Goal: Task Accomplishment & Management: Manage account settings

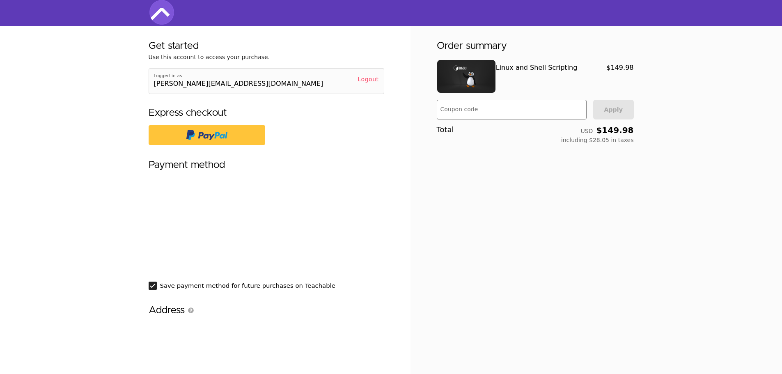
click at [160, 15] on img at bounding box center [161, 12] width 25 height 25
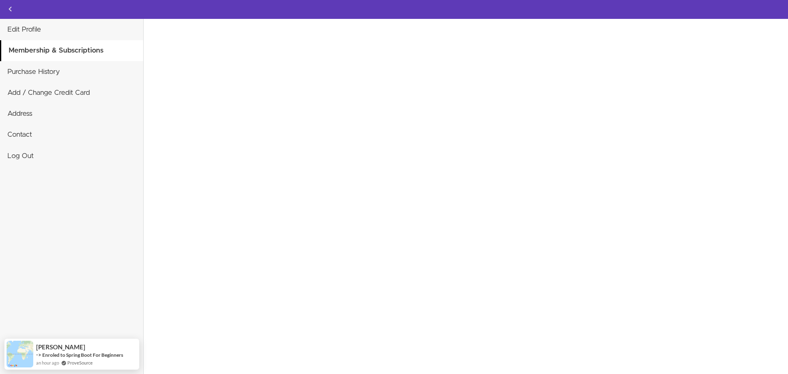
click at [326, 207] on div "Invalid card number We could not establish a correct country for tax purposes. …" at bounding box center [466, 196] width 645 height 355
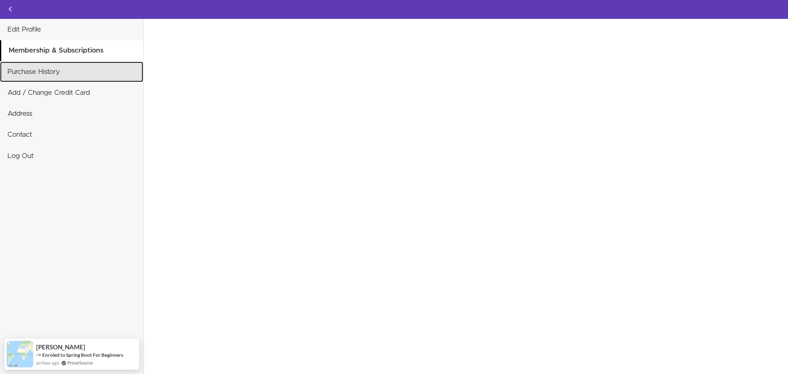
click at [25, 79] on link "Purchase History" at bounding box center [71, 72] width 143 height 21
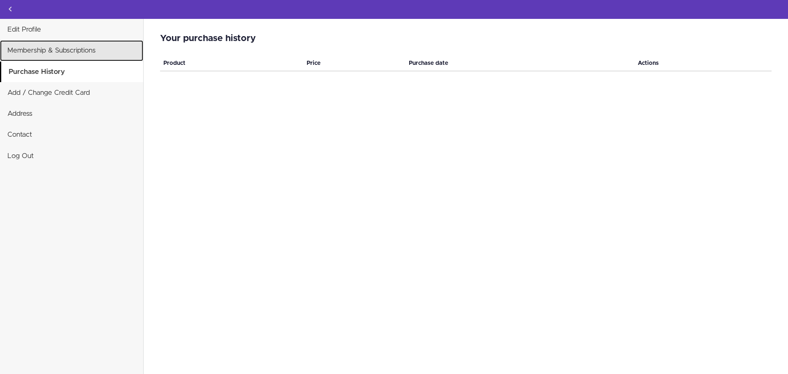
click at [36, 54] on link "Membership & Subscriptions" at bounding box center [71, 50] width 143 height 21
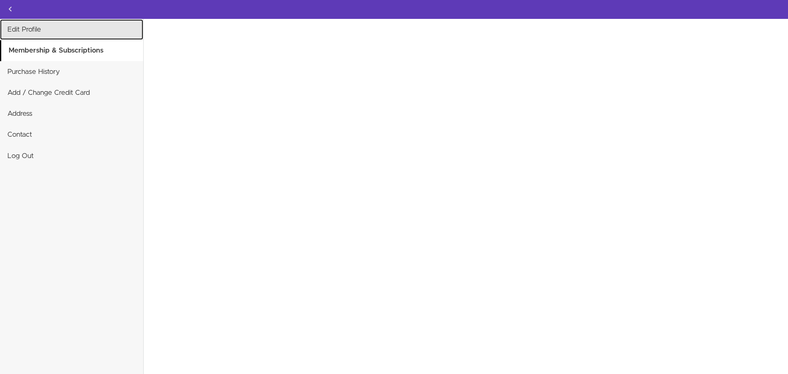
click at [28, 30] on link "Edit Profile" at bounding box center [71, 29] width 143 height 21
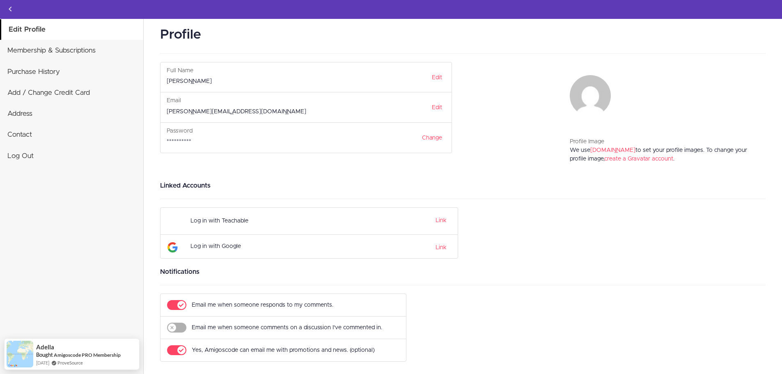
scroll to position [11, 0]
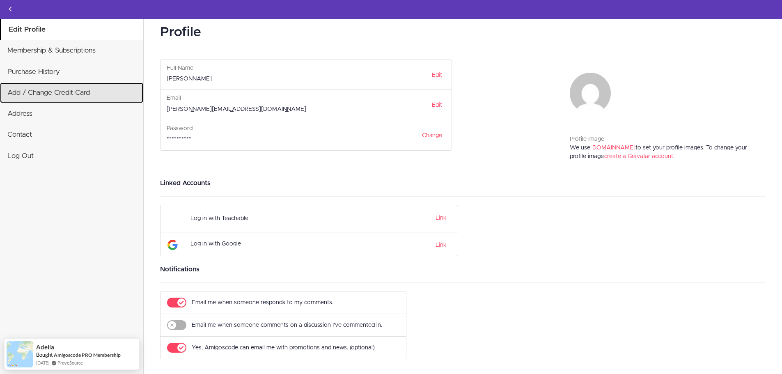
click at [43, 99] on link "Add / Change Credit Card" at bounding box center [71, 93] width 143 height 21
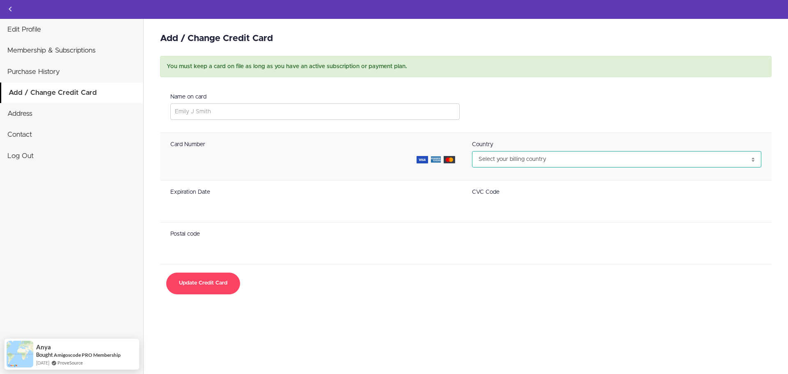
click at [517, 154] on select "Select your billing country Afghanistan Åland Islands Albania Algeria American …" at bounding box center [617, 159] width 290 height 16
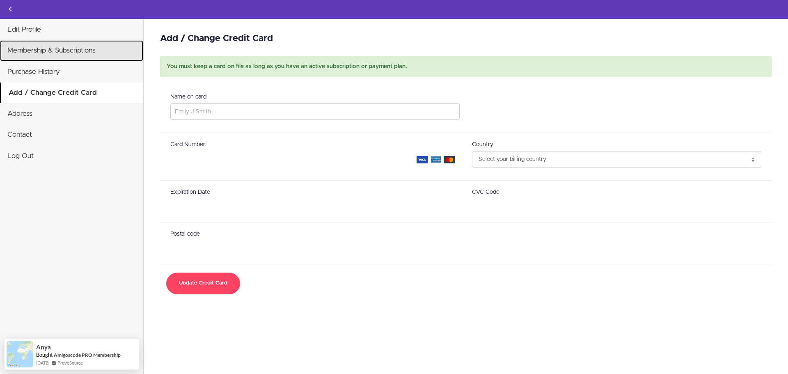
click at [69, 55] on link "Membership & Subscriptions" at bounding box center [71, 50] width 143 height 21
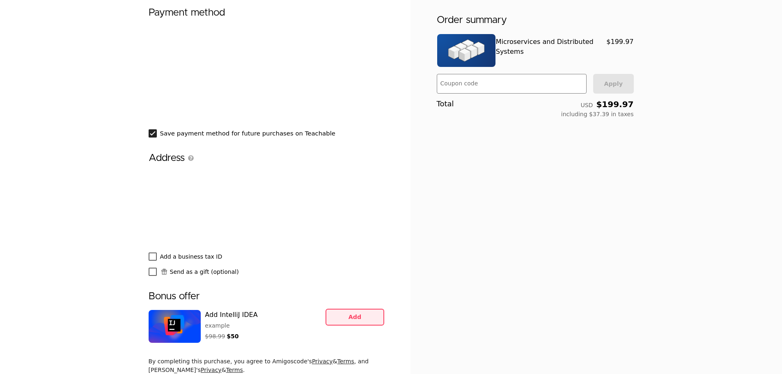
scroll to position [197, 0]
